Goal: Obtain resource: Download file/media

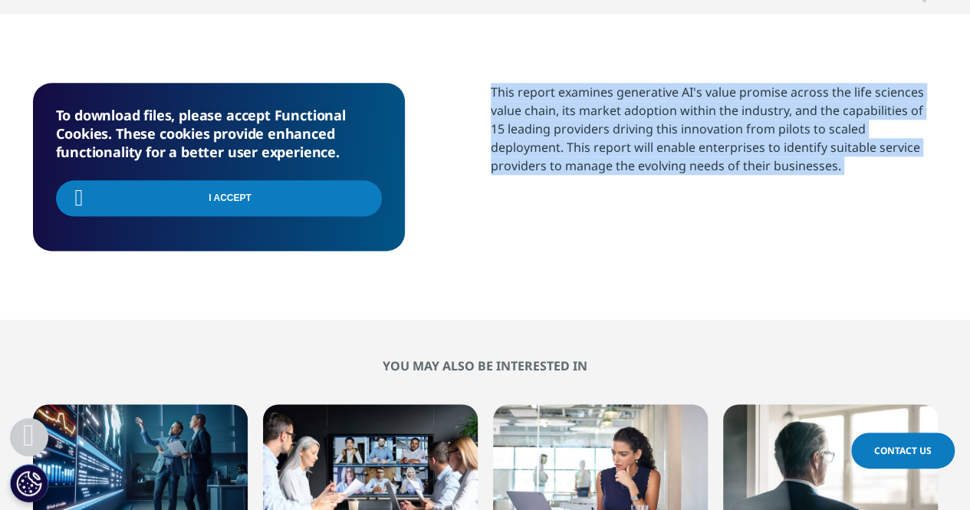
scroll to position [167, 905]
click at [558, 194] on section "This report examines generative AI's value promise across the life sciences val…" at bounding box center [714, 154] width 447 height 142
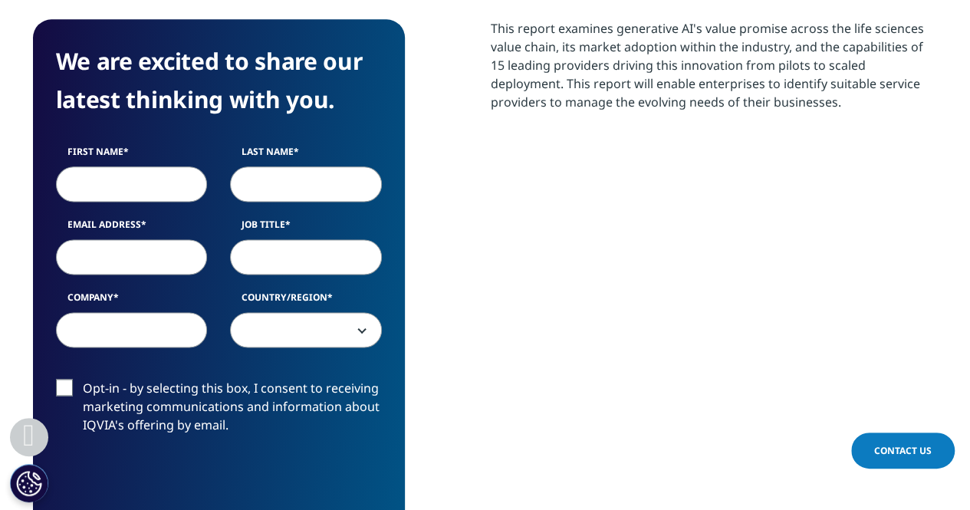
scroll to position [984, 0]
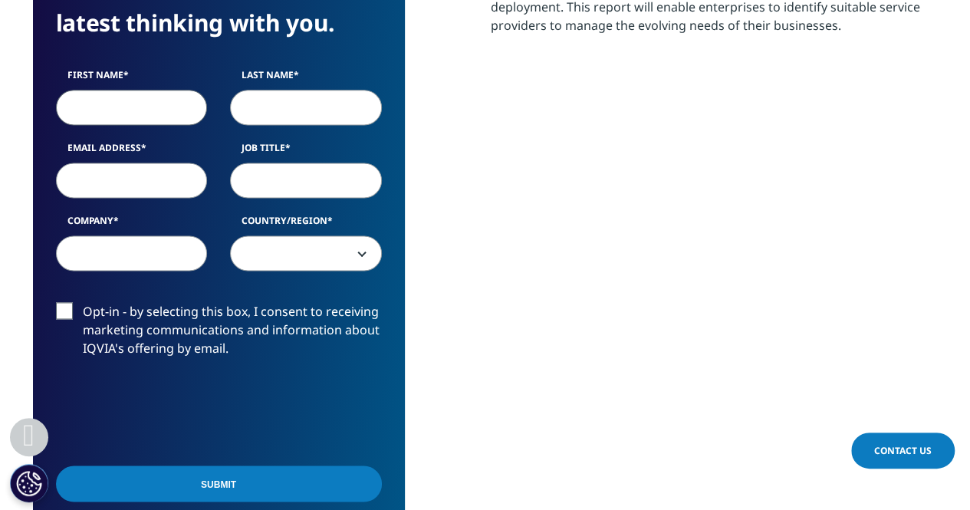
click at [159, 111] on input "First Name" at bounding box center [132, 107] width 152 height 35
type input "Jenny"
click at [281, 102] on input "Last Name" at bounding box center [306, 107] width 152 height 35
type input "Wang"
click at [185, 164] on input "Email Address" at bounding box center [132, 180] width 152 height 35
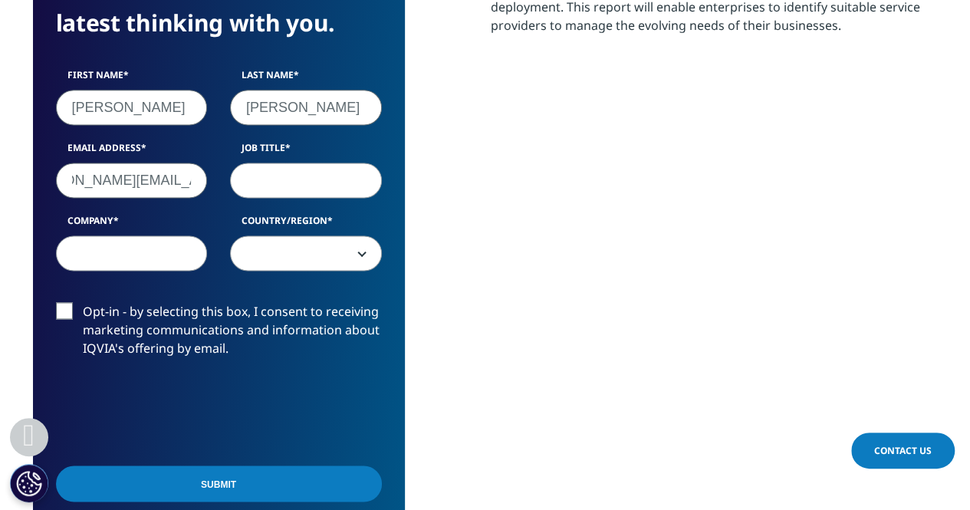
scroll to position [0, 68]
type input "jenny_J_wang@mckinsey.com"
click at [263, 179] on input "Job Title" at bounding box center [306, 180] width 152 height 35
type input "Analyst"
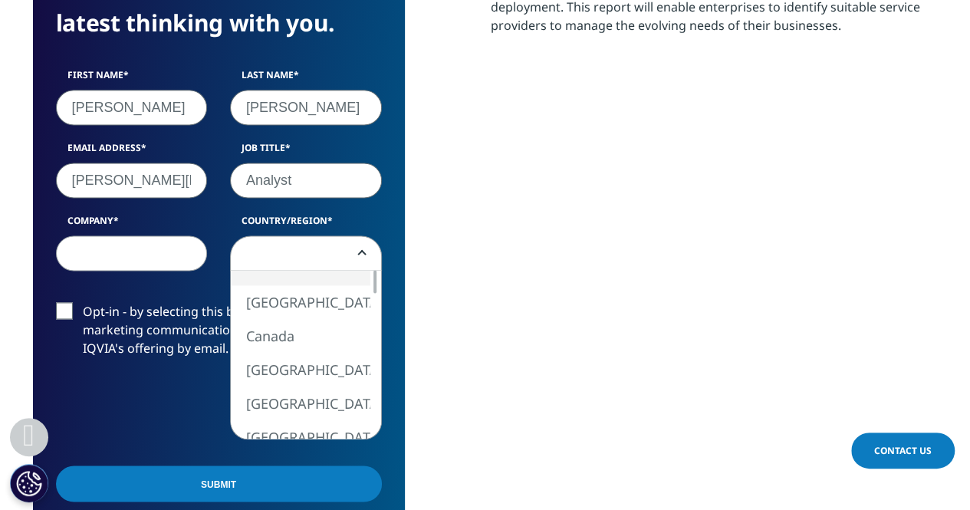
click at [294, 258] on span at bounding box center [306, 253] width 150 height 35
select select "[GEOGRAPHIC_DATA]"
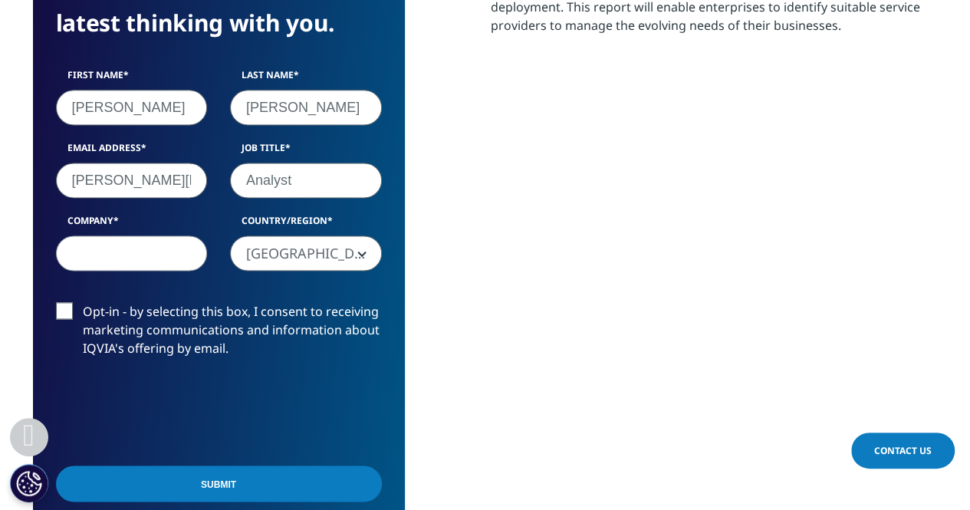
click at [159, 257] on input "Company" at bounding box center [132, 252] width 152 height 35
type input "McKinsey"
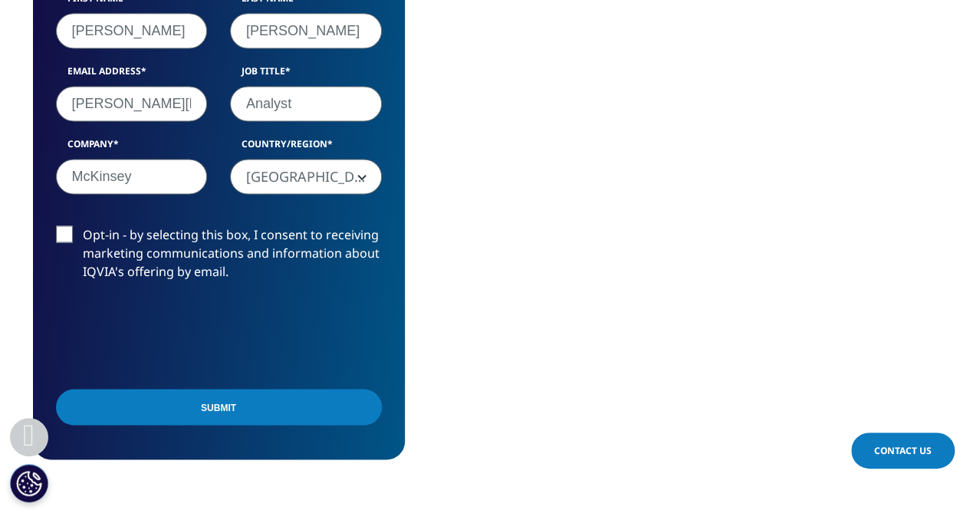
scroll to position [1137, 0]
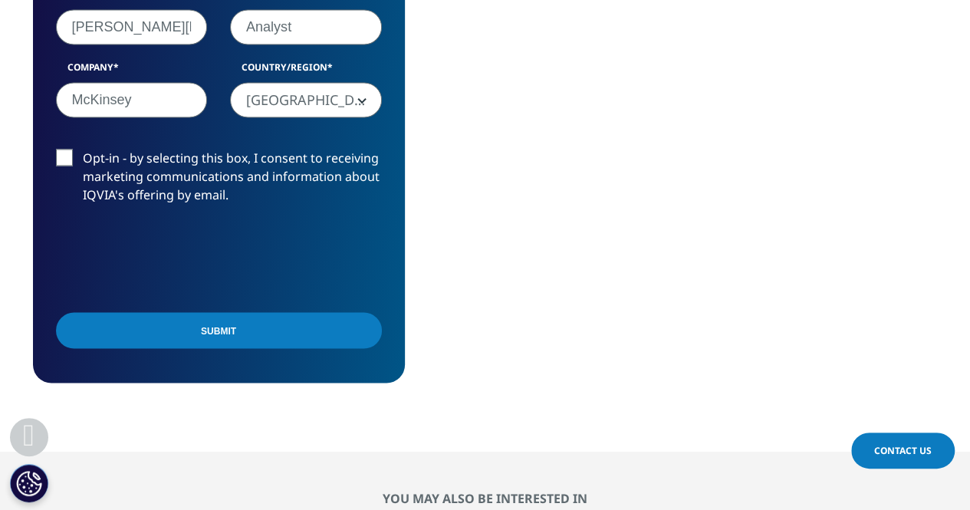
click at [145, 100] on input "McKinsey" at bounding box center [132, 99] width 152 height 35
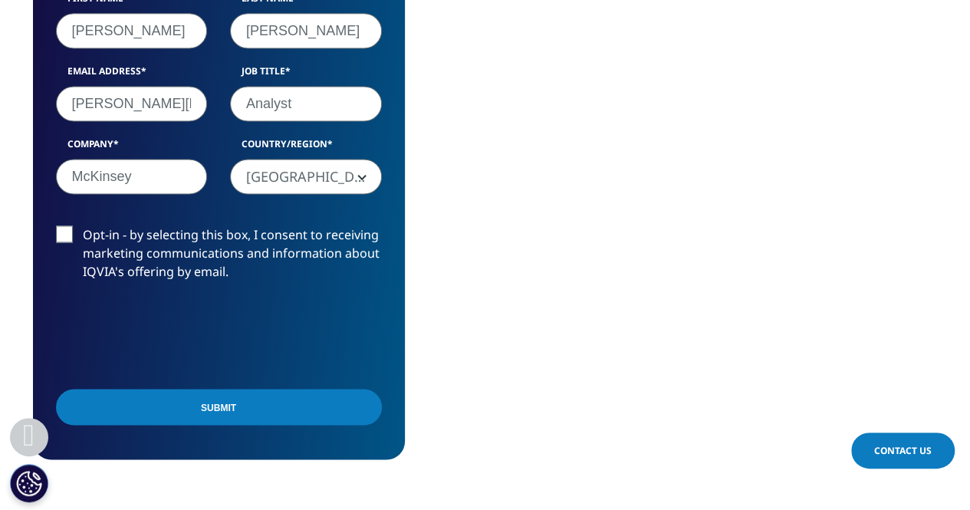
click at [259, 412] on input "Submit" at bounding box center [219, 407] width 326 height 36
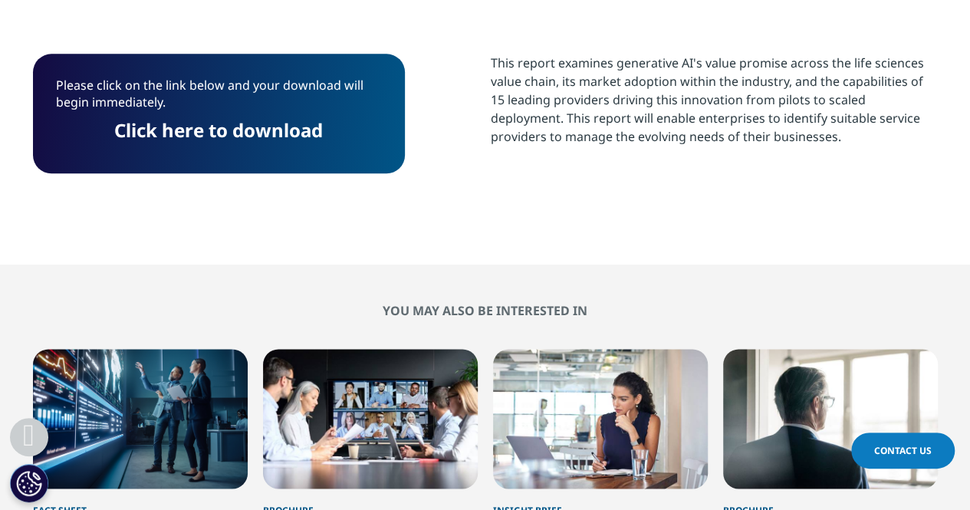
scroll to position [796, 0]
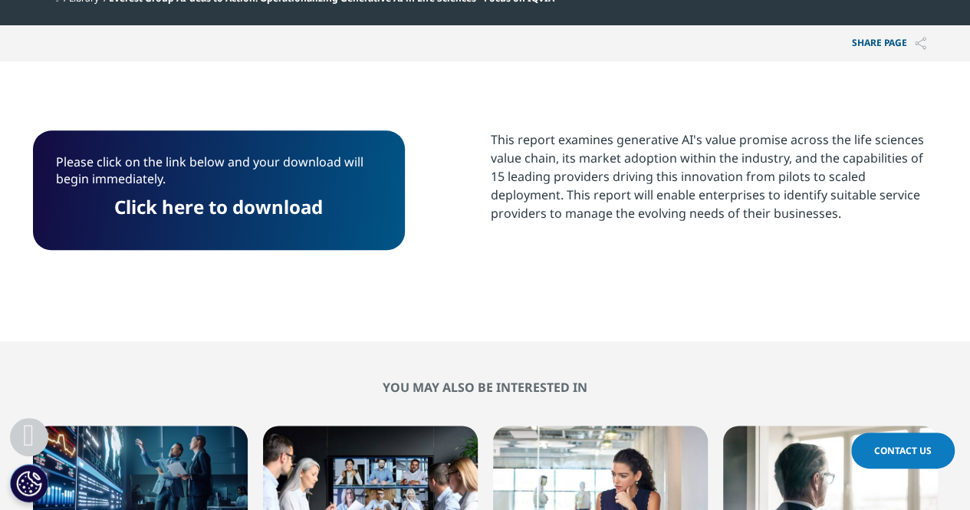
click at [240, 201] on link "Click here to download" at bounding box center [218, 206] width 209 height 25
